Goal: Task Accomplishment & Management: Use online tool/utility

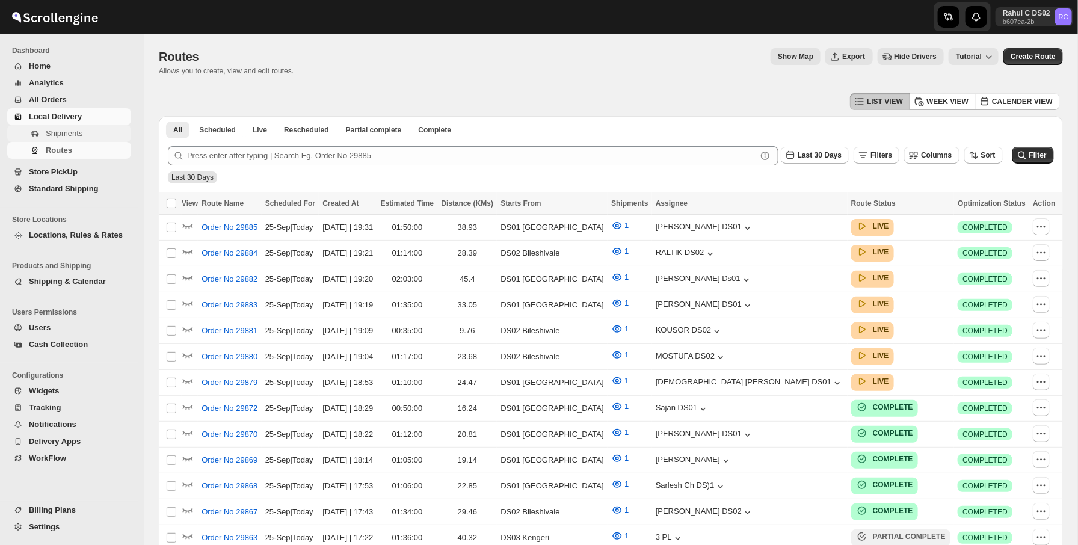
click at [79, 128] on span "Shipments" at bounding box center [87, 133] width 83 height 12
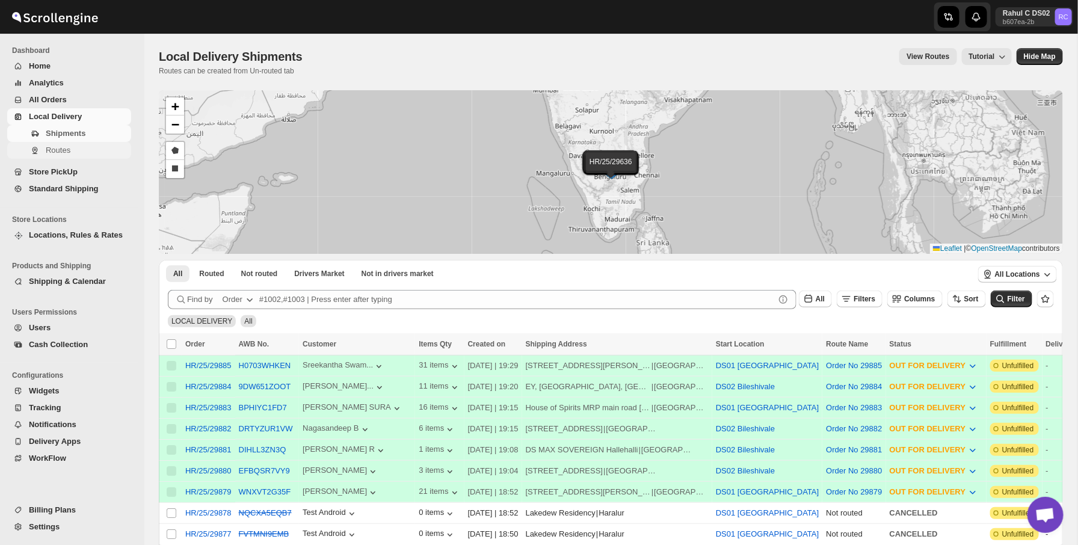
click at [66, 154] on span "Routes" at bounding box center [58, 150] width 25 height 9
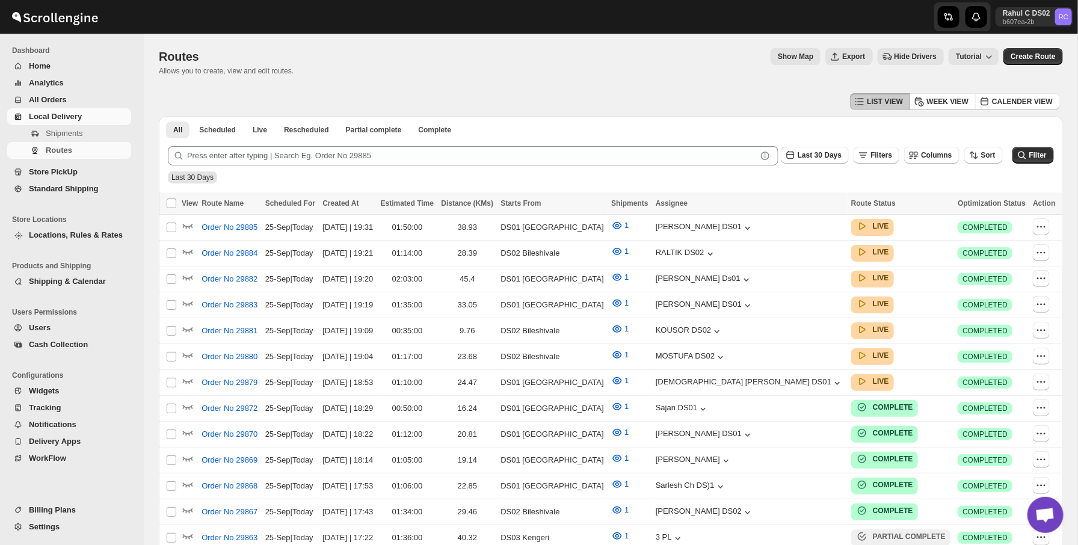
click at [906, 58] on span "Hide Drivers" at bounding box center [915, 57] width 43 height 10
click at [774, 56] on span "Show Map" at bounding box center [791, 57] width 35 height 10
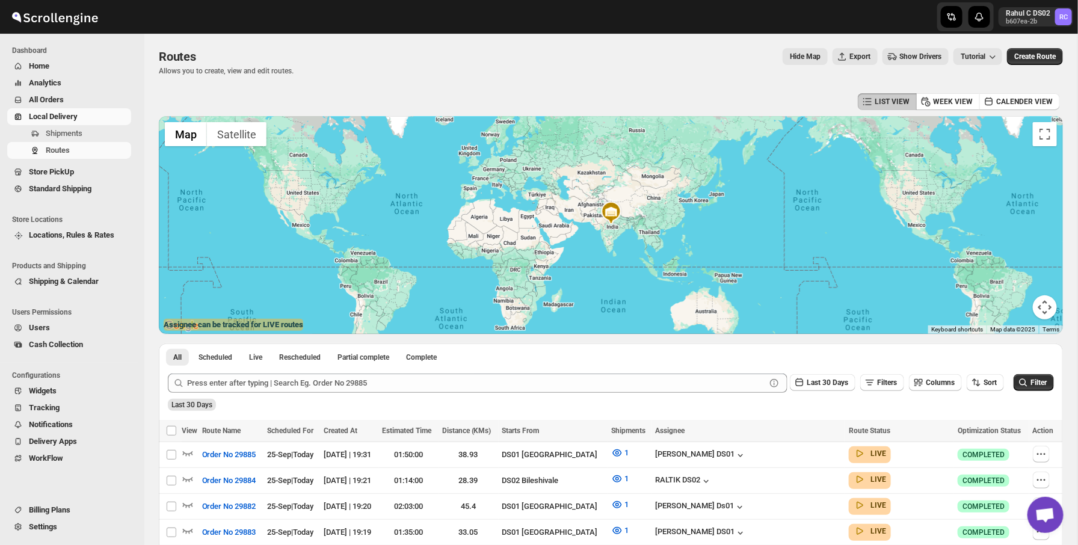
click at [915, 57] on span "Show Drivers" at bounding box center [920, 57] width 42 height 10
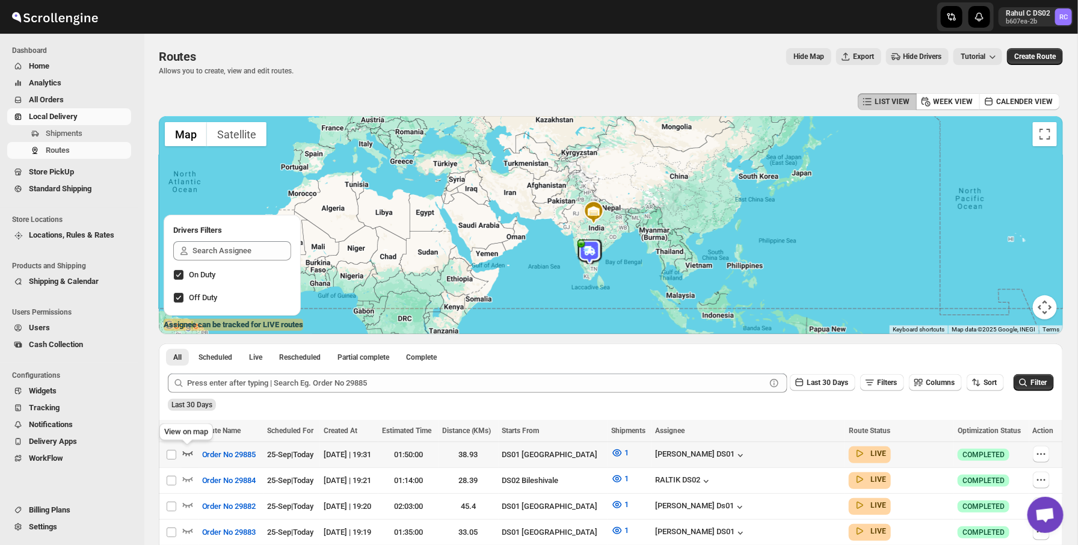
click at [186, 454] on icon "button" at bounding box center [188, 454] width 10 height 5
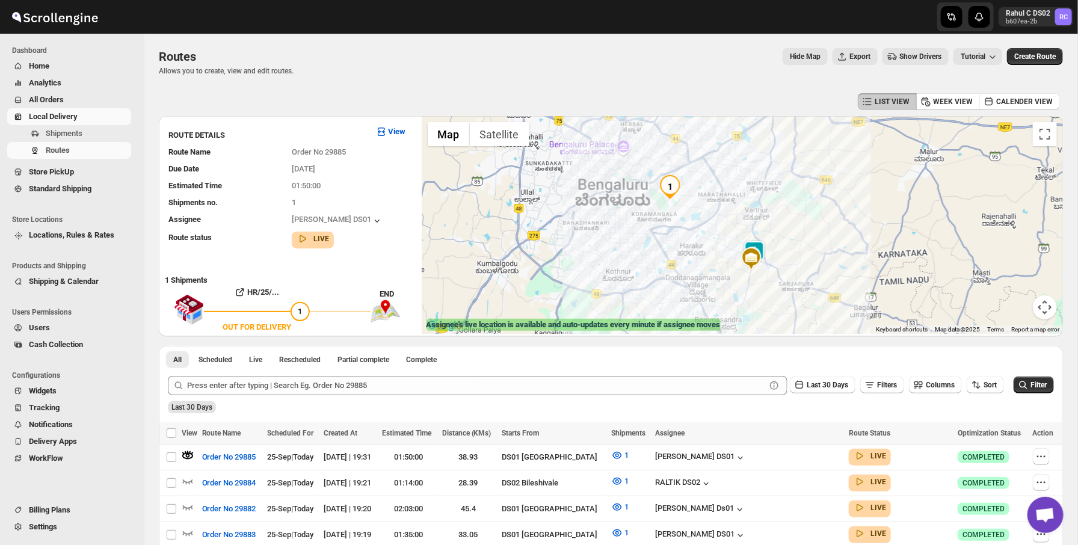
click at [899, 54] on span "Show Drivers" at bounding box center [920, 57] width 42 height 10
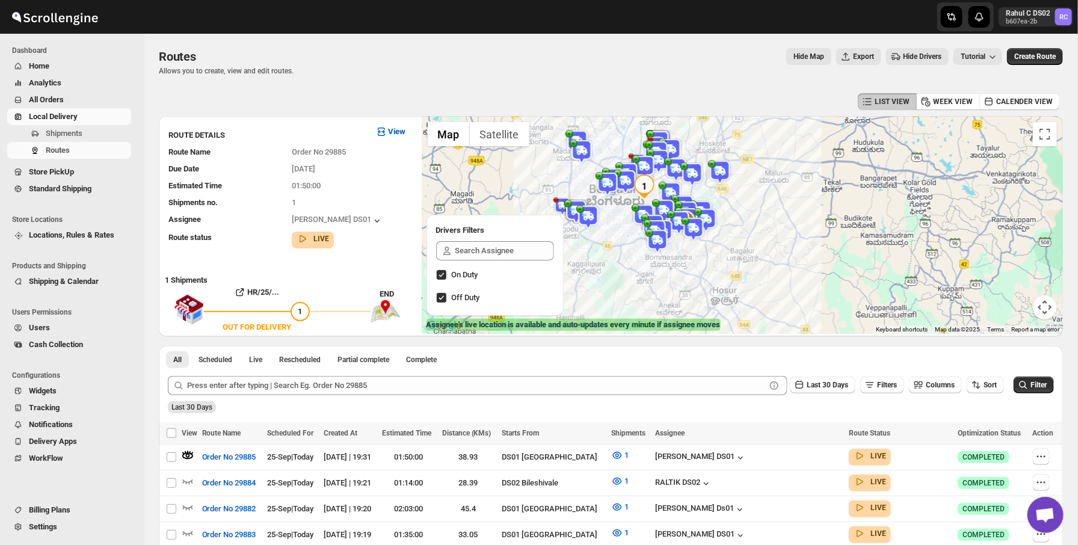
click at [720, 173] on img at bounding box center [720, 172] width 24 height 24
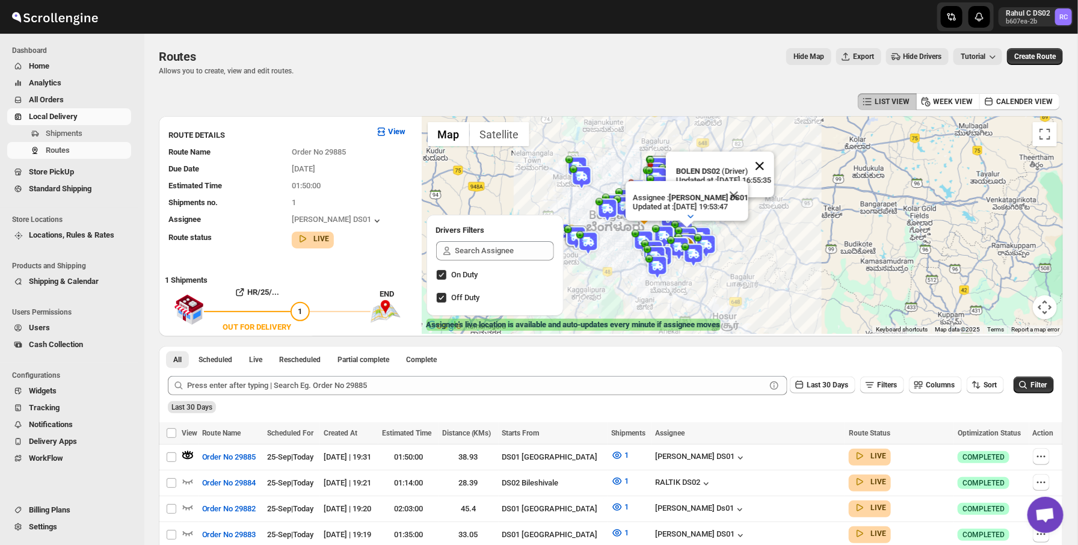
click at [769, 163] on button "Close" at bounding box center [759, 166] width 29 height 29
click at [693, 203] on img at bounding box center [692, 200] width 24 height 24
click at [698, 122] on div "[PERSON_NAME] DS01 (Driver) Updated at : [DATE] 18:38:33 Duty mode Enabled Batt…" at bounding box center [742, 225] width 641 height 218
click at [737, 197] on button "Close" at bounding box center [733, 195] width 29 height 29
click at [743, 165] on button "Close" at bounding box center [731, 168] width 29 height 29
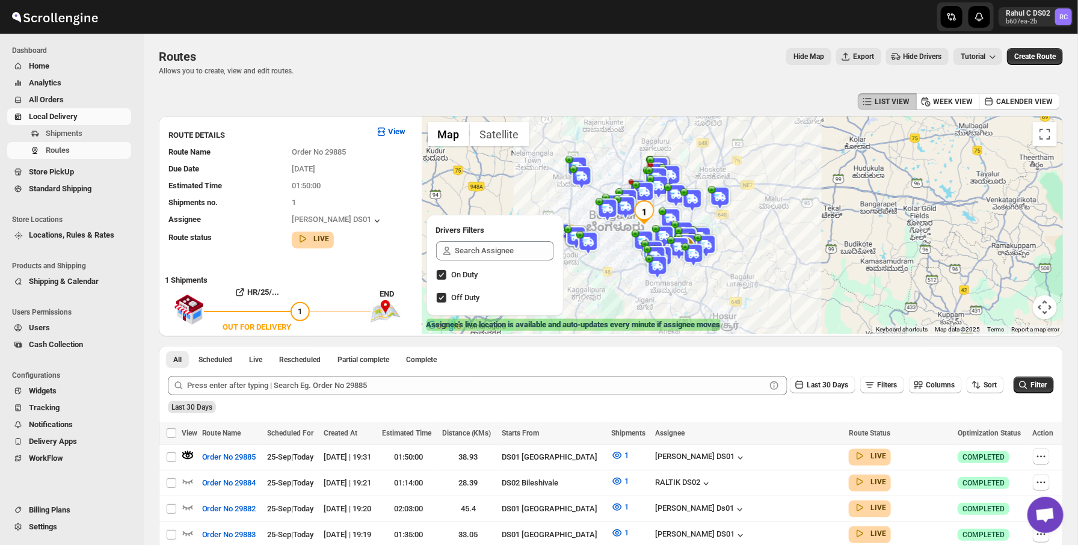
click at [662, 250] on img at bounding box center [655, 257] width 24 height 24
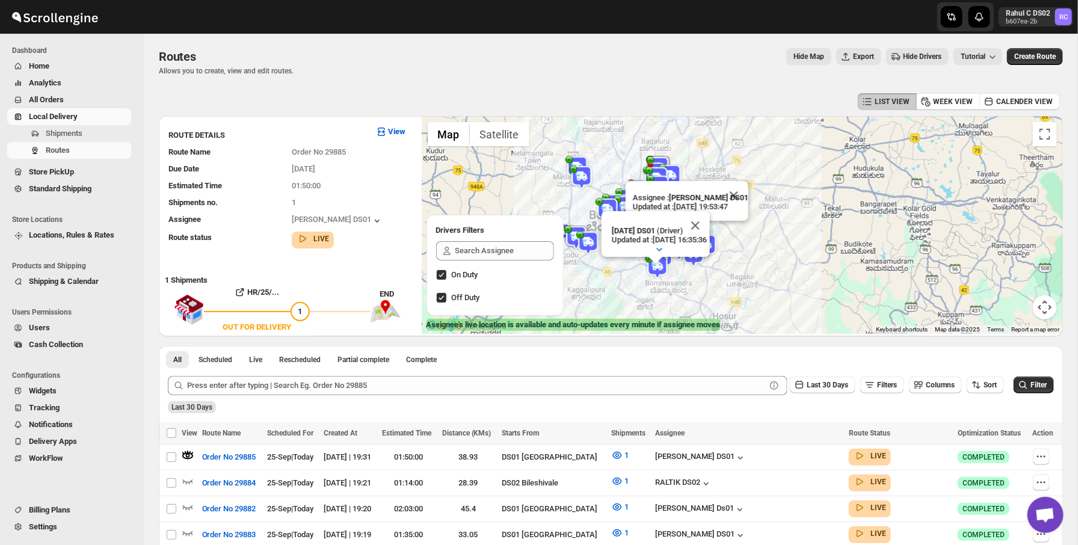
click at [583, 79] on div "Routes. This page is ready Routes Allows you to create, view and edit routes. H…" at bounding box center [611, 62] width 904 height 57
click at [710, 221] on button "Close" at bounding box center [695, 225] width 29 height 29
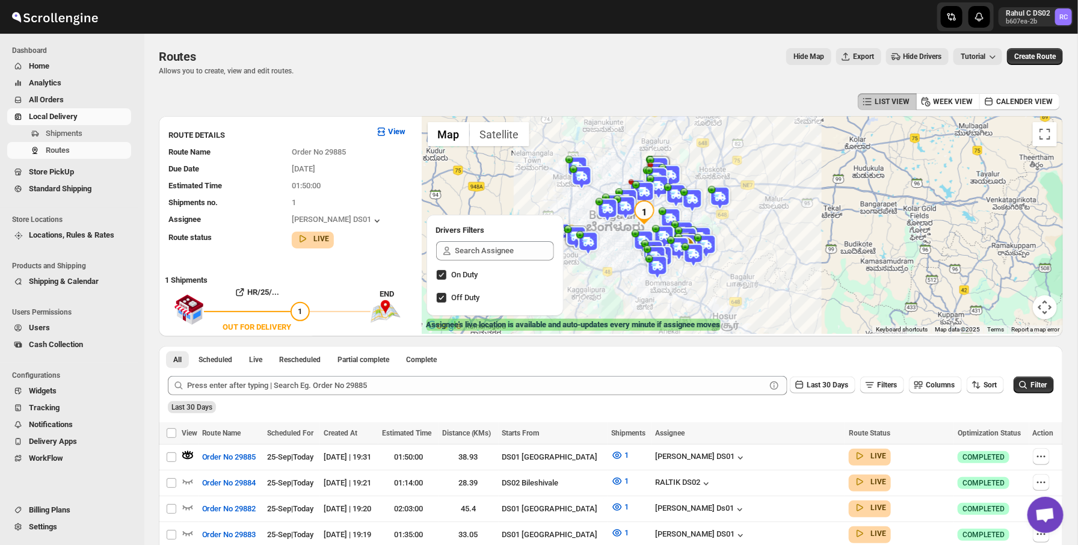
click at [621, 31] on div at bounding box center [538, 17] width 289 height 34
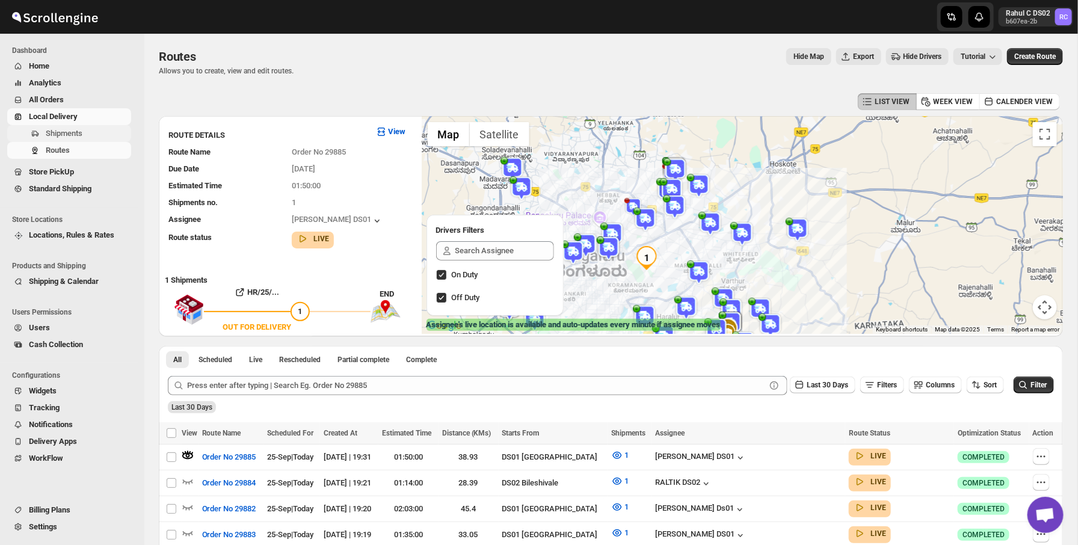
click at [106, 137] on span "Shipments" at bounding box center [87, 133] width 83 height 12
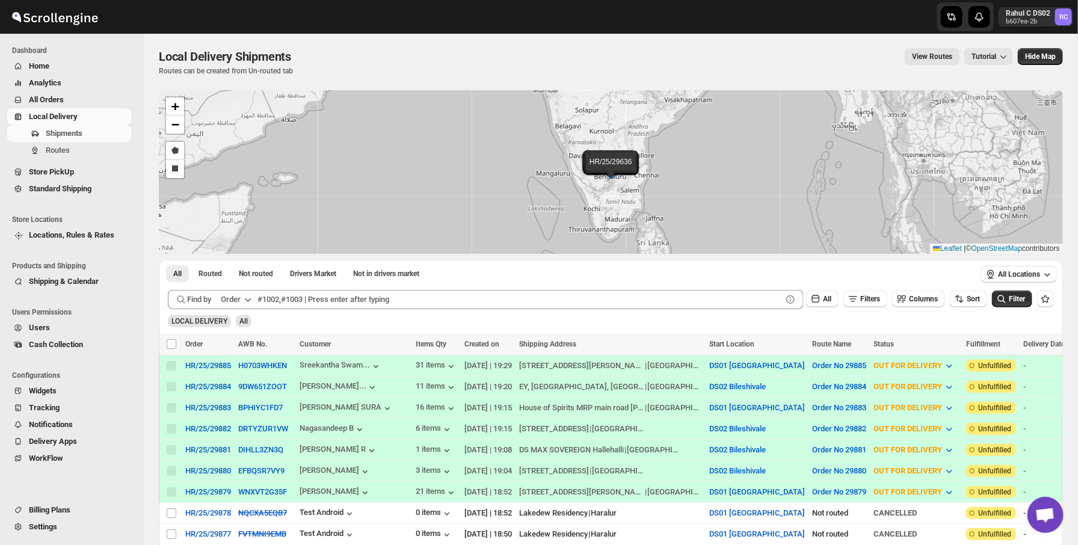
scroll to position [58, 0]
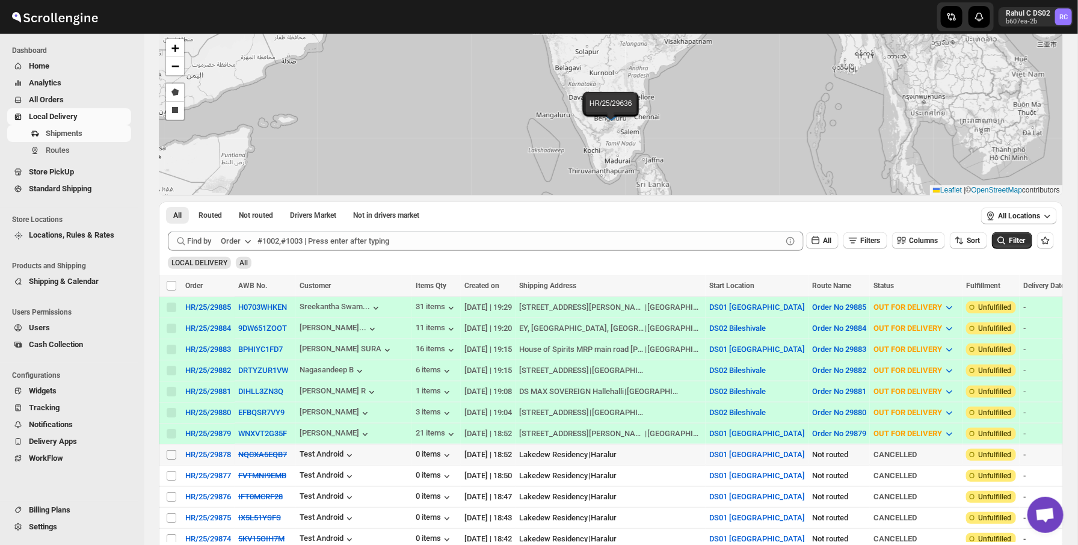
click at [171, 456] on input "Select shipment" at bounding box center [172, 455] width 10 height 10
checkbox input "true"
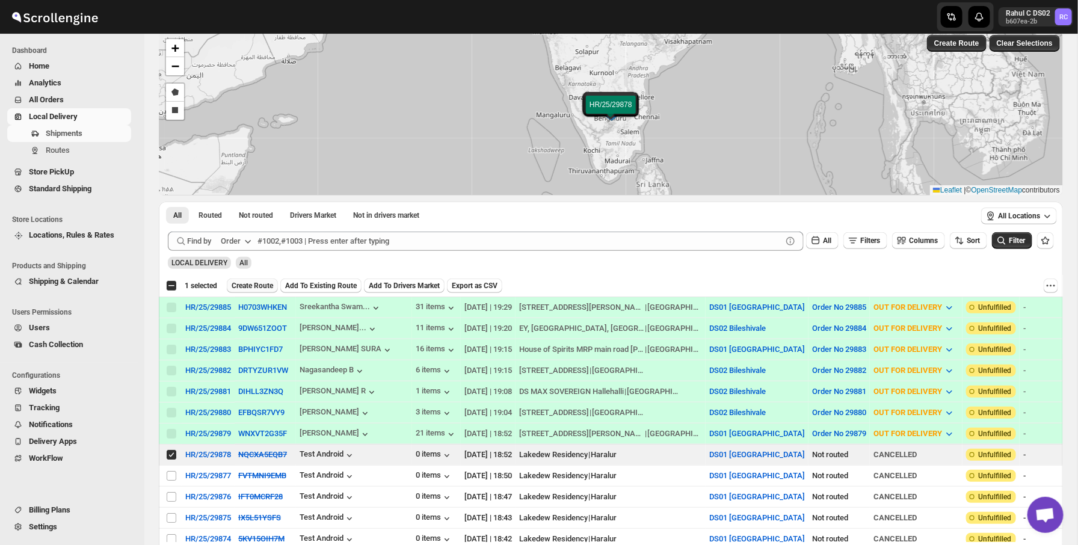
click at [257, 289] on span "Create Route" at bounding box center [252, 286] width 41 height 10
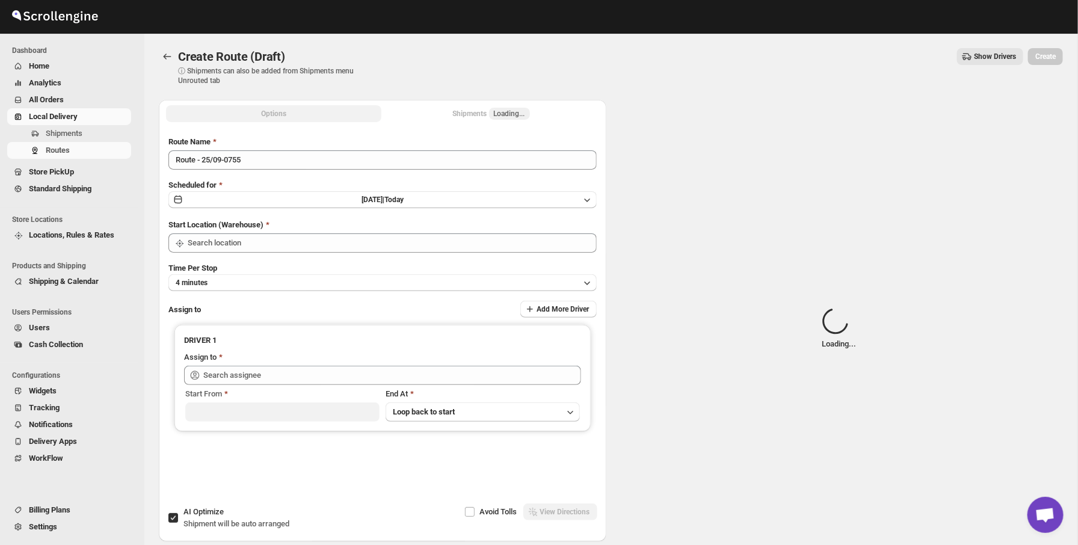
type input "DS01 [GEOGRAPHIC_DATA]"
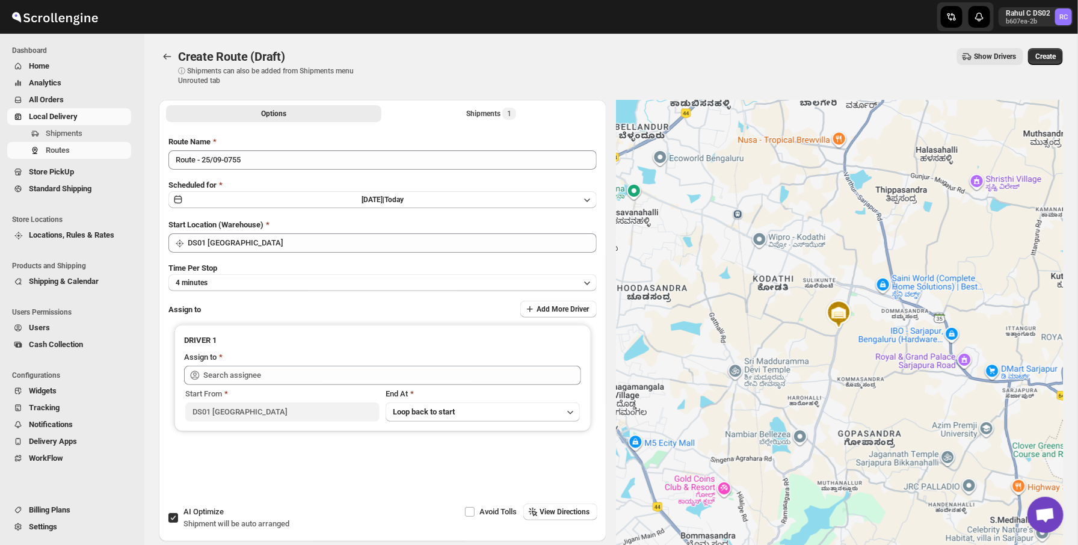
click at [989, 58] on span "Show Drivers" at bounding box center [995, 57] width 42 height 10
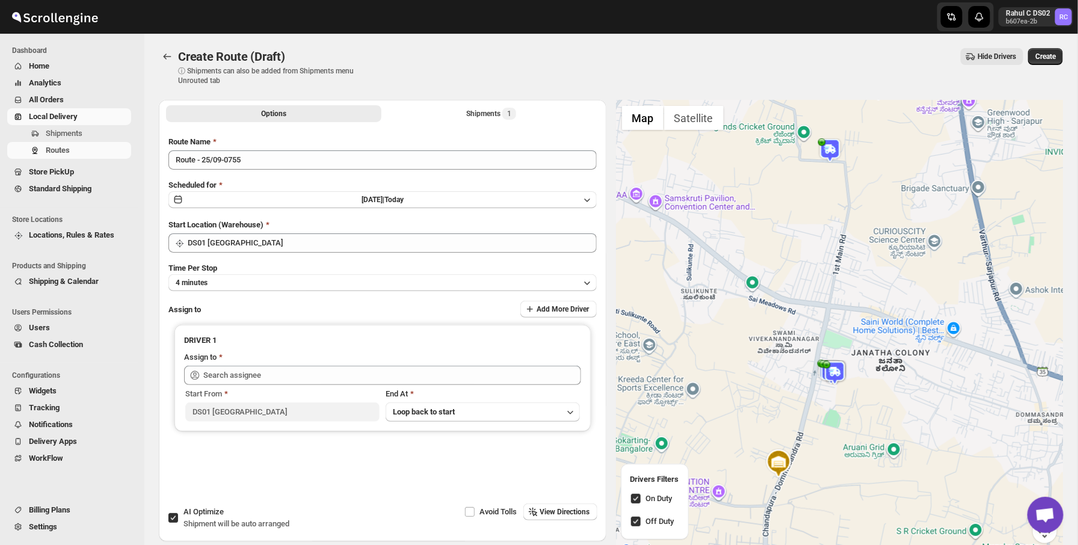
click at [781, 459] on img at bounding box center [778, 463] width 29 height 29
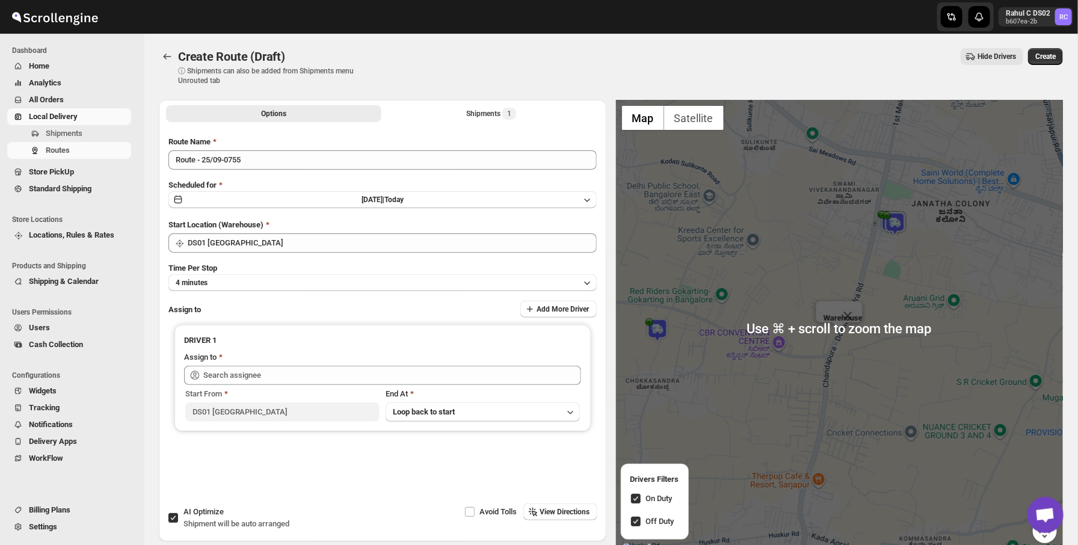
scroll to position [73, 0]
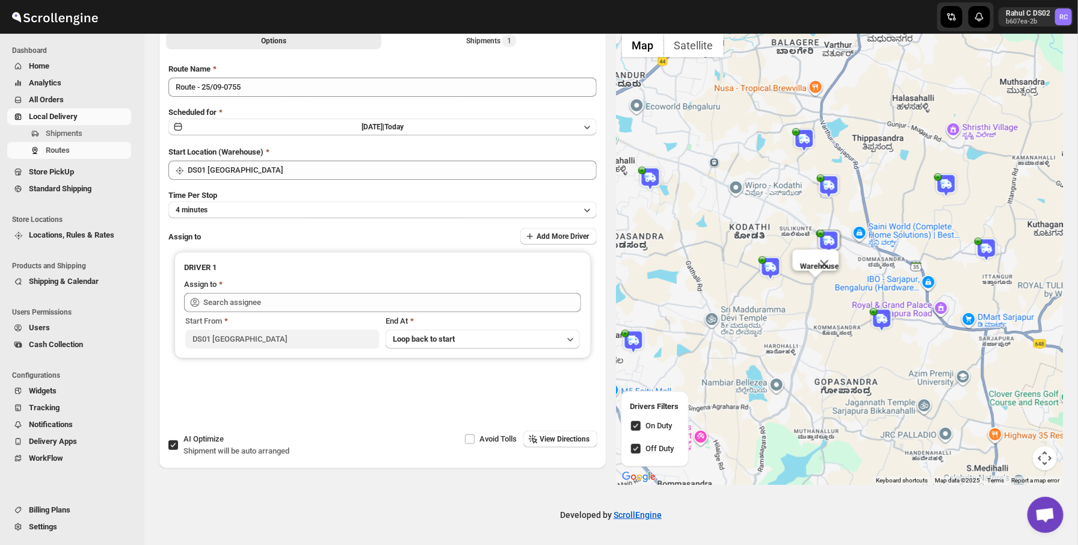
click at [833, 232] on img at bounding box center [829, 242] width 24 height 24
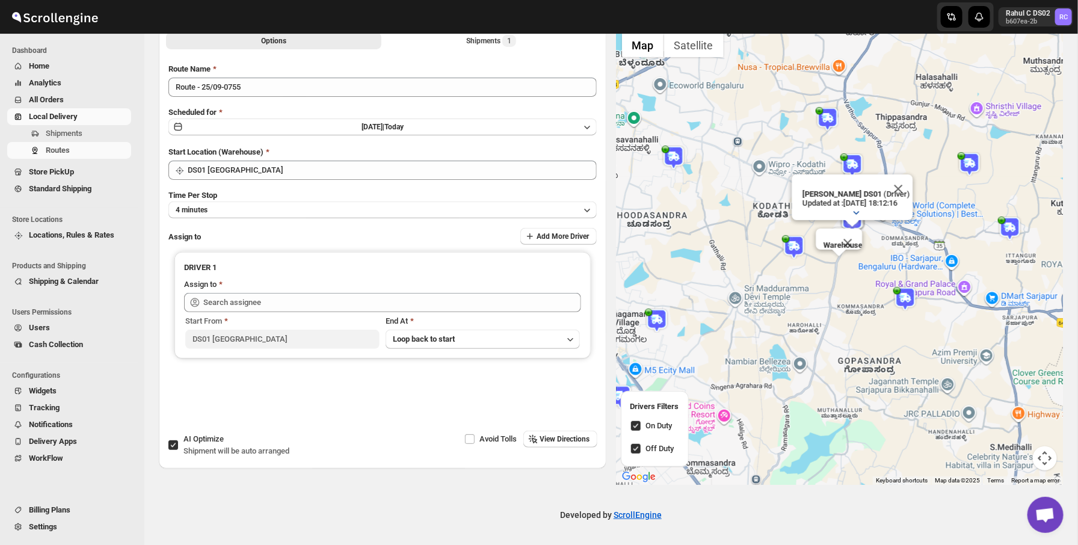
click at [852, 210] on icon "button" at bounding box center [856, 212] width 12 height 12
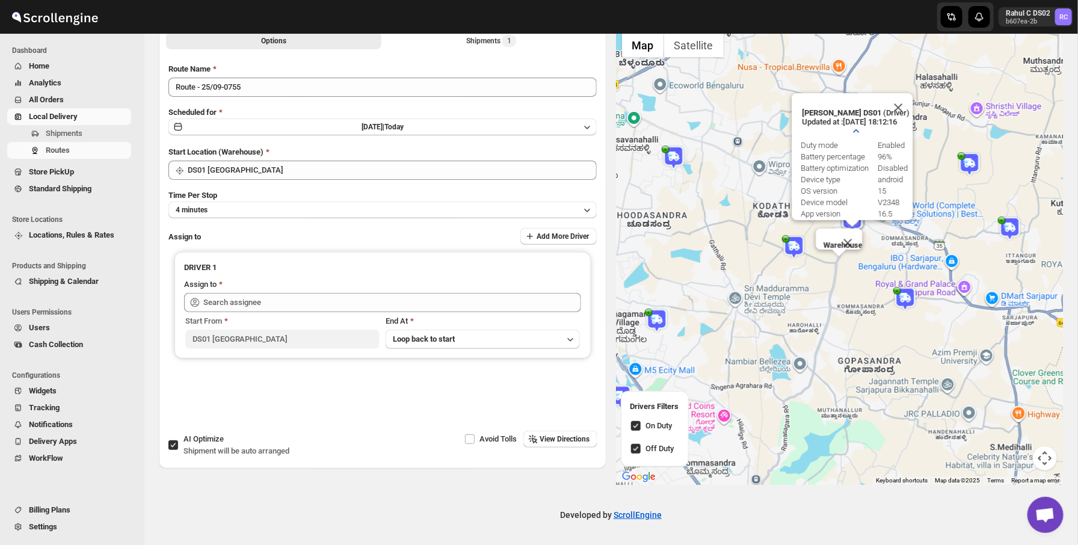
click at [853, 133] on icon "button" at bounding box center [856, 131] width 12 height 12
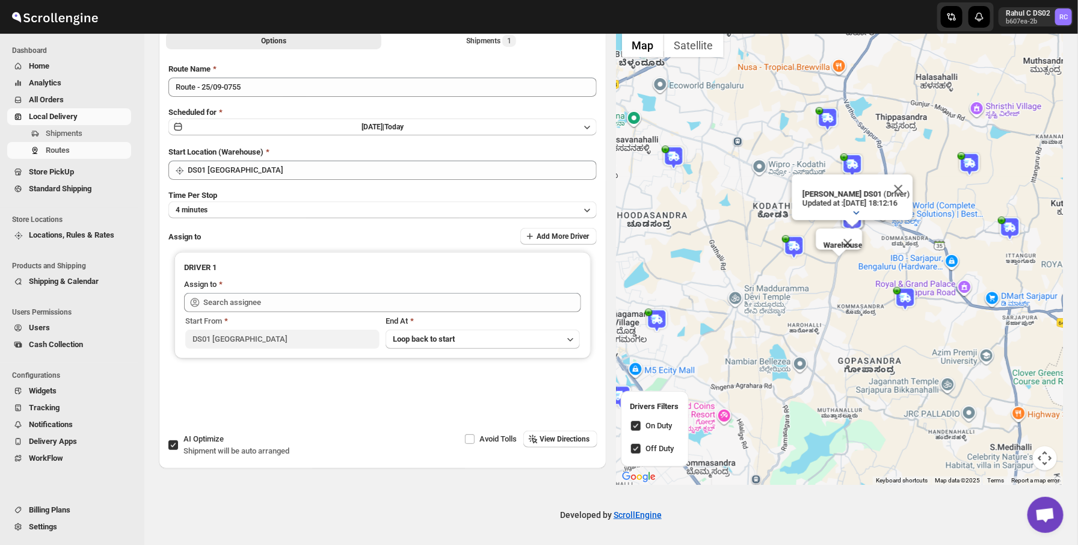
click at [797, 250] on img at bounding box center [794, 247] width 24 height 24
click at [845, 240] on button "Close" at bounding box center [847, 243] width 29 height 29
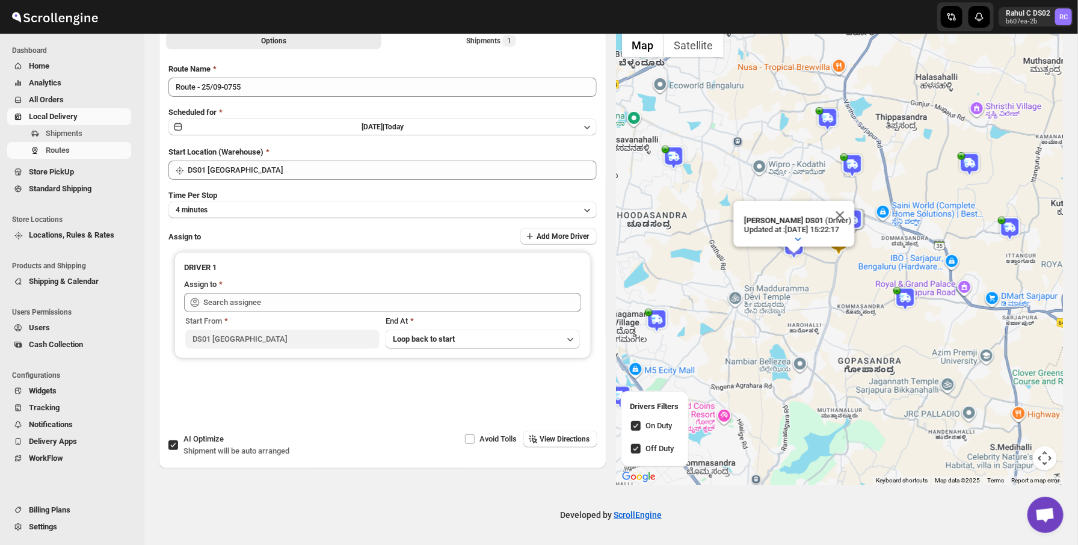
click at [902, 298] on img at bounding box center [905, 299] width 24 height 24
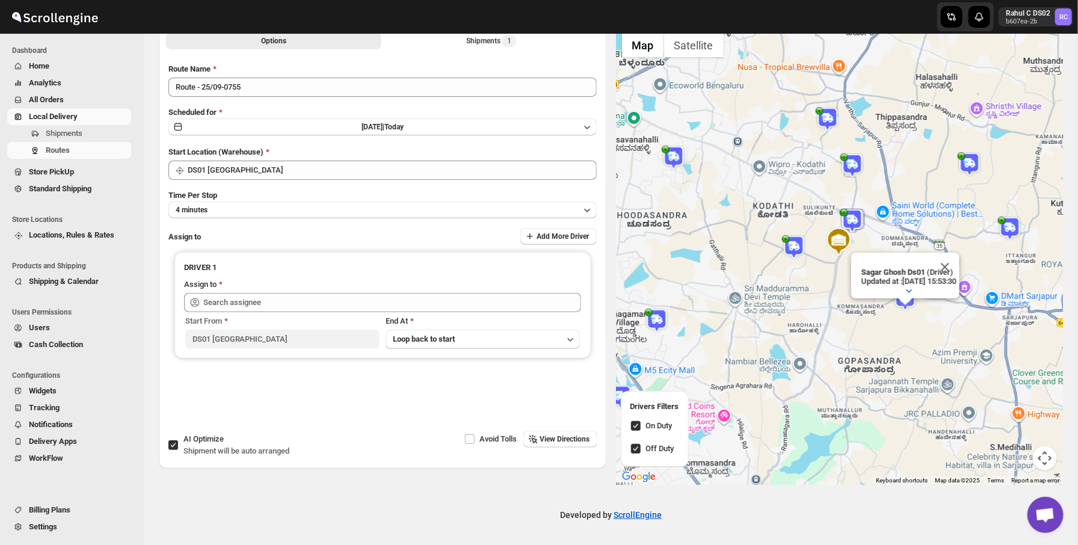
click at [832, 124] on img at bounding box center [827, 119] width 24 height 24
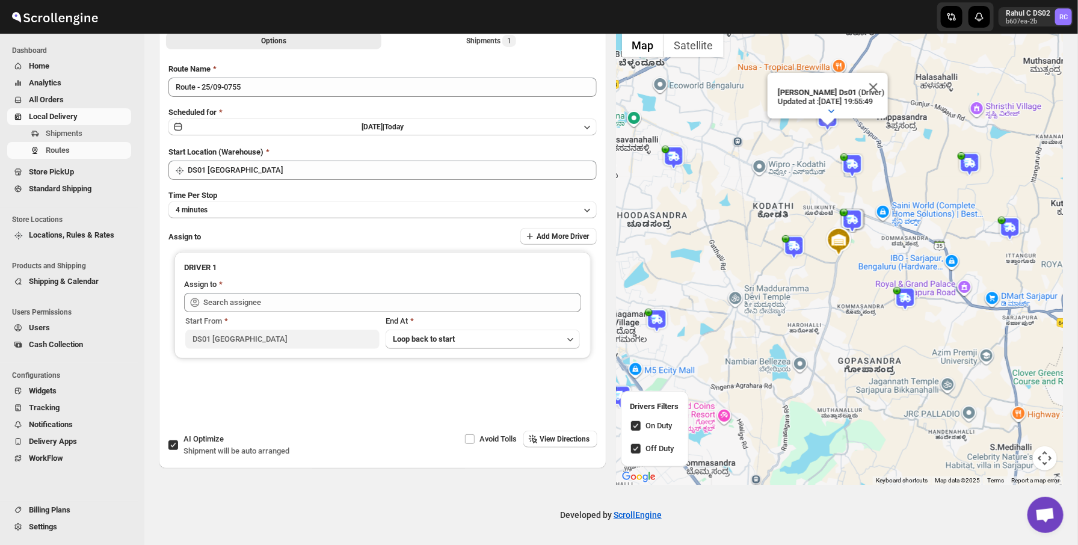
click at [856, 165] on img at bounding box center [852, 165] width 24 height 24
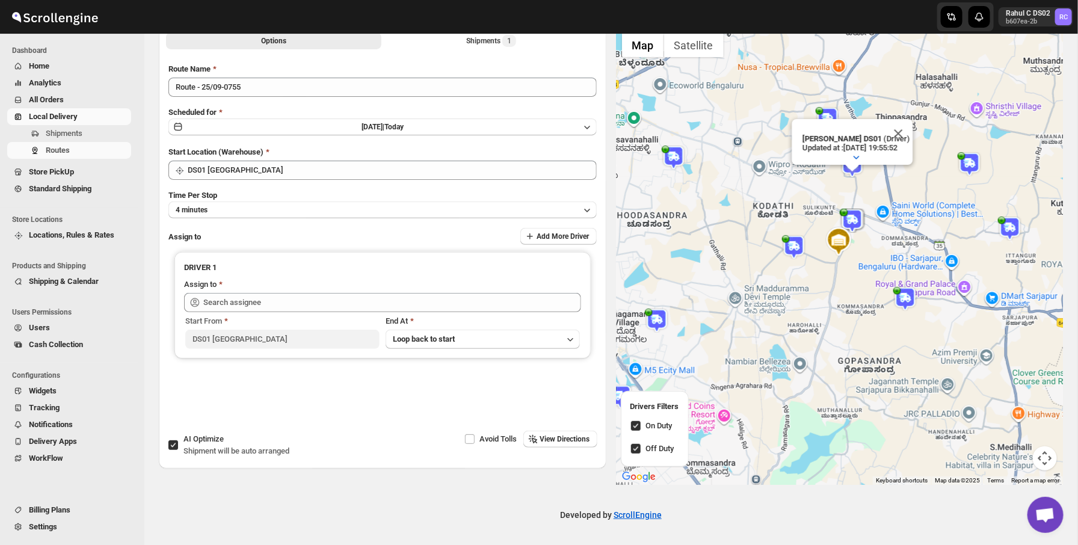
click at [858, 221] on img at bounding box center [852, 221] width 24 height 24
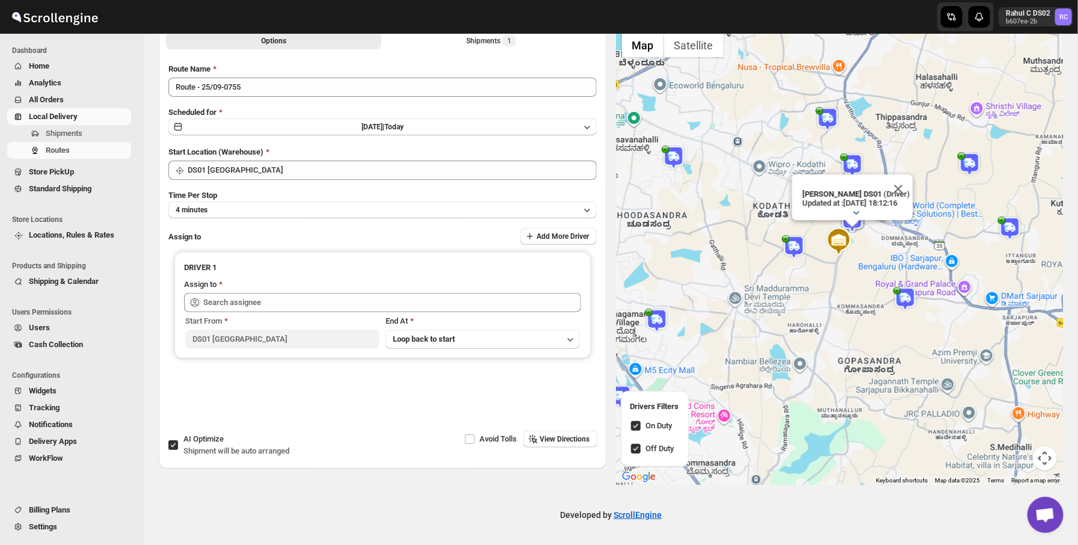
click at [858, 212] on icon "button" at bounding box center [856, 213] width 6 height 4
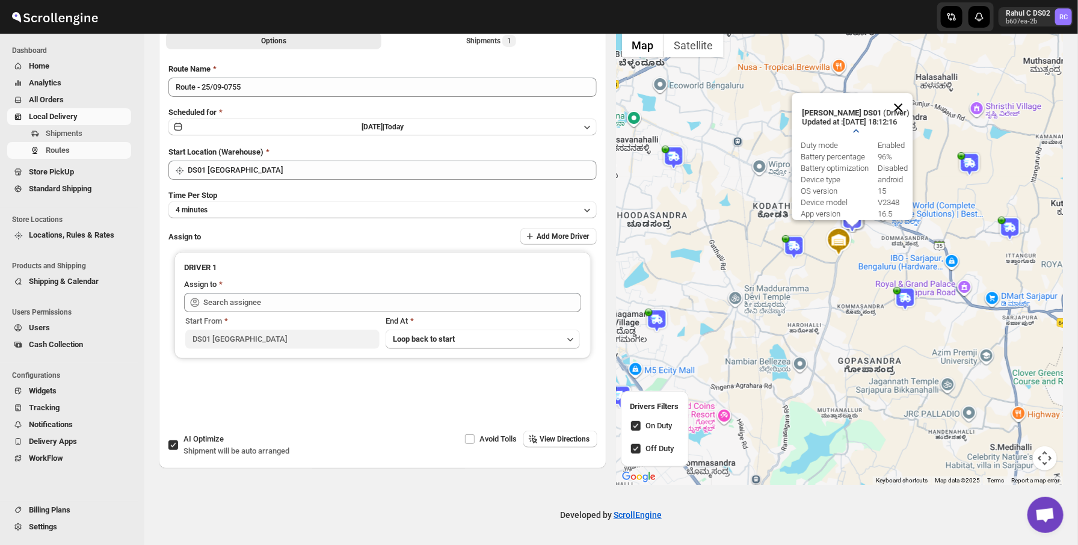
click at [908, 109] on button "Close" at bounding box center [898, 107] width 29 height 29
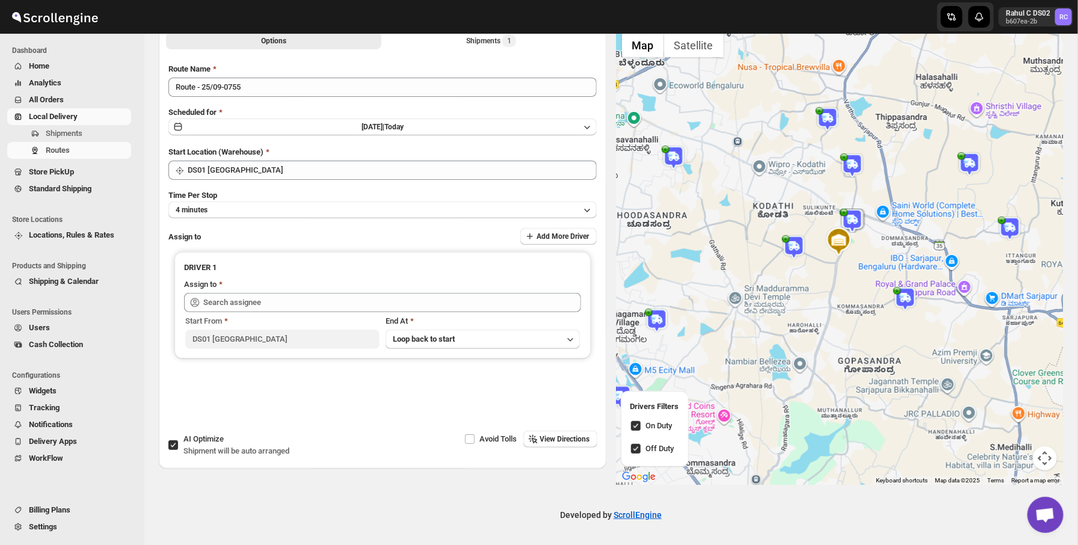
click at [661, 317] on img at bounding box center [657, 321] width 24 height 24
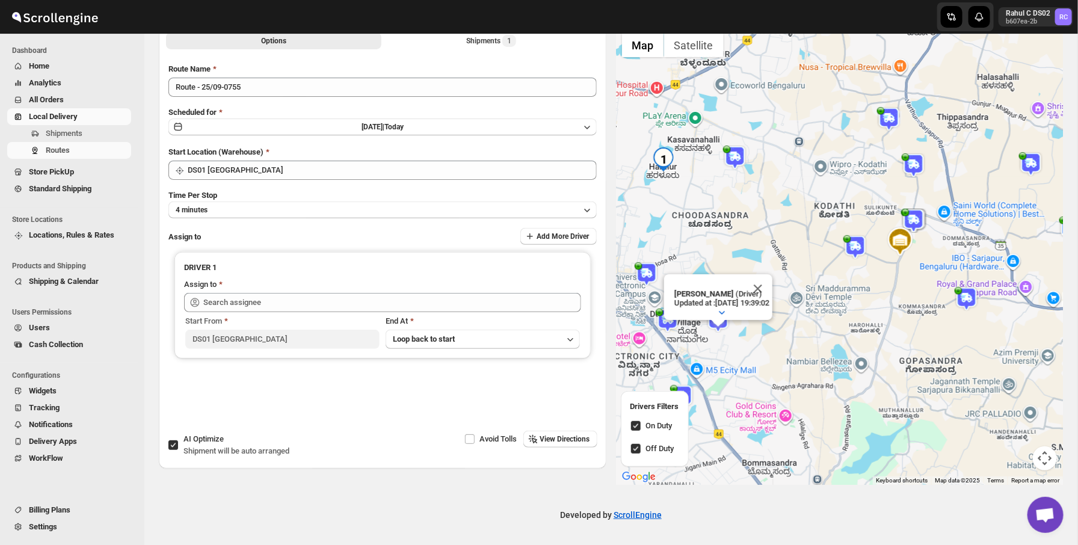
click at [892, 109] on img at bounding box center [889, 119] width 24 height 24
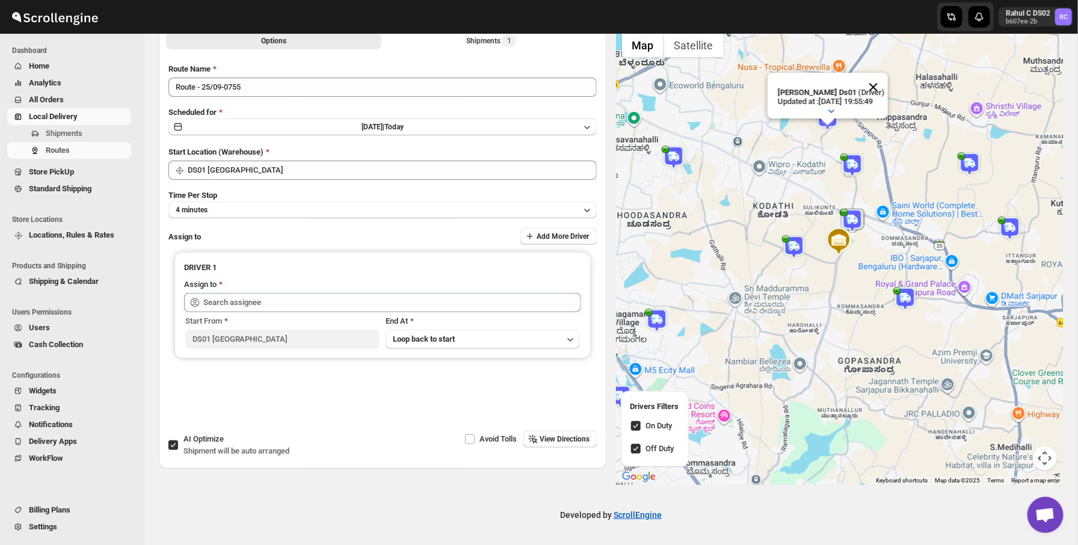
click at [880, 90] on button "Close" at bounding box center [873, 87] width 29 height 29
click at [853, 162] on img at bounding box center [852, 165] width 24 height 24
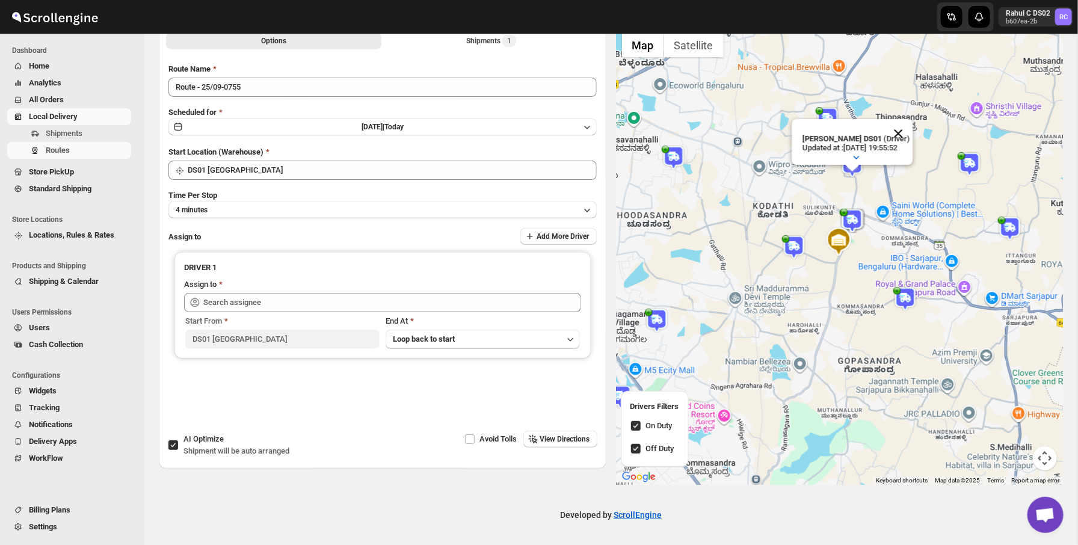
click at [910, 130] on button "Close" at bounding box center [898, 133] width 29 height 29
